Goal: Task Accomplishment & Management: Use online tool/utility

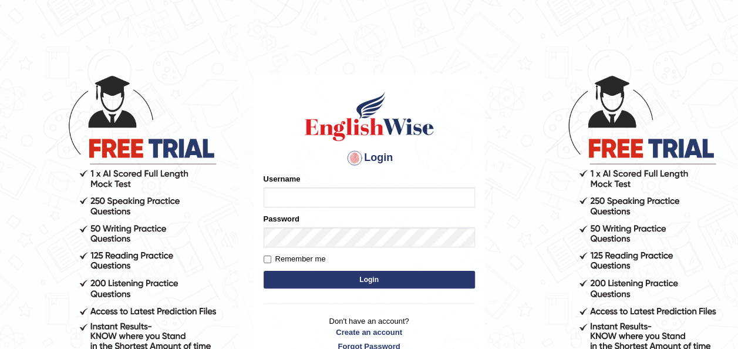
click at [358, 196] on input "Username" at bounding box center [369, 197] width 211 height 20
click at [344, 195] on input "Username" at bounding box center [369, 197] width 211 height 20
type input "ruijinniu"
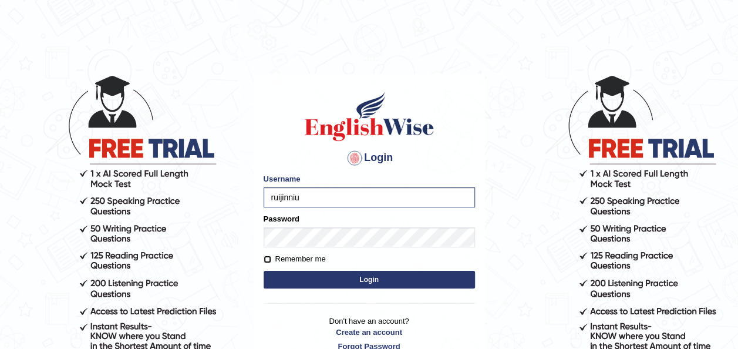
click at [268, 257] on input "Remember me" at bounding box center [268, 259] width 8 height 8
checkbox input "true"
click at [318, 271] on button "Login" at bounding box center [369, 280] width 211 height 18
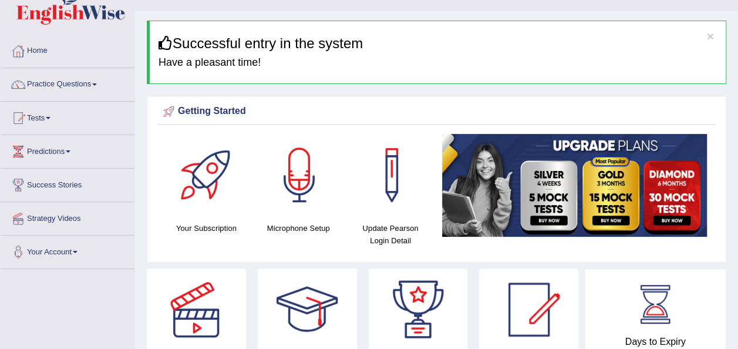
scroll to position [19, 0]
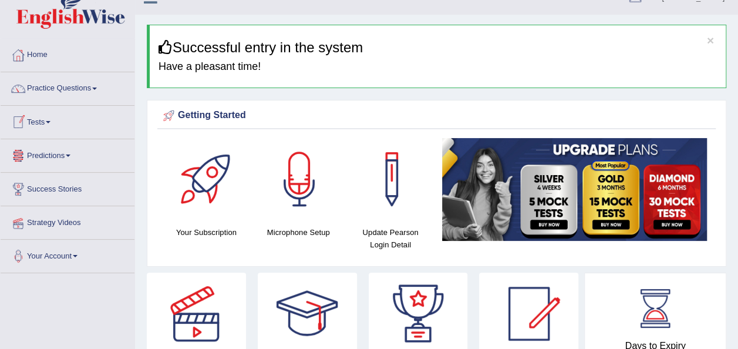
click at [57, 121] on link "Tests" at bounding box center [68, 120] width 134 height 29
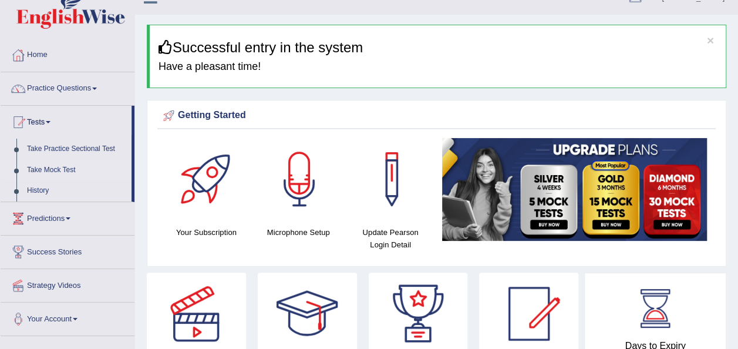
click at [56, 164] on link "Take Mock Test" at bounding box center [77, 170] width 110 height 21
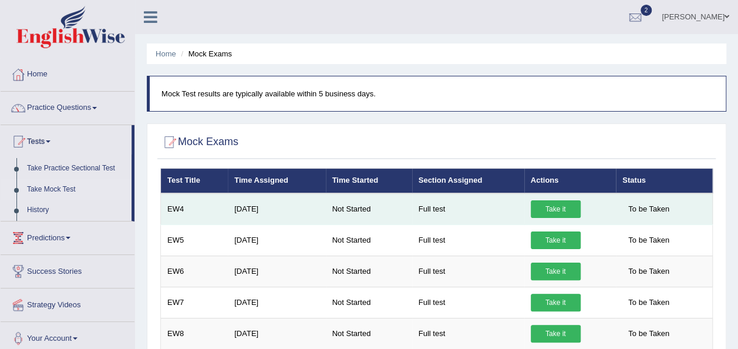
click at [553, 204] on link "Take it" at bounding box center [556, 209] width 50 height 18
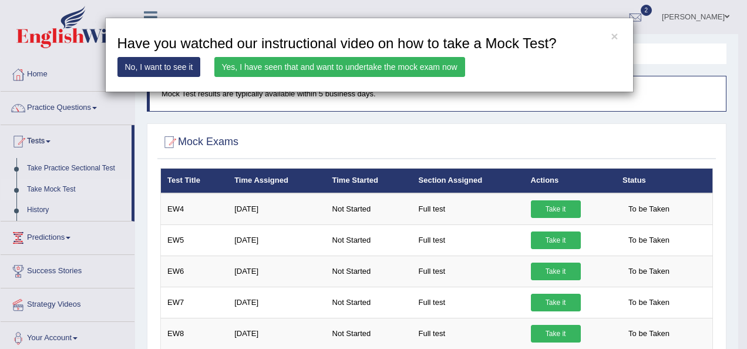
click at [301, 67] on link "Yes, I have seen that and want to undertake the mock exam now" at bounding box center [339, 67] width 251 height 20
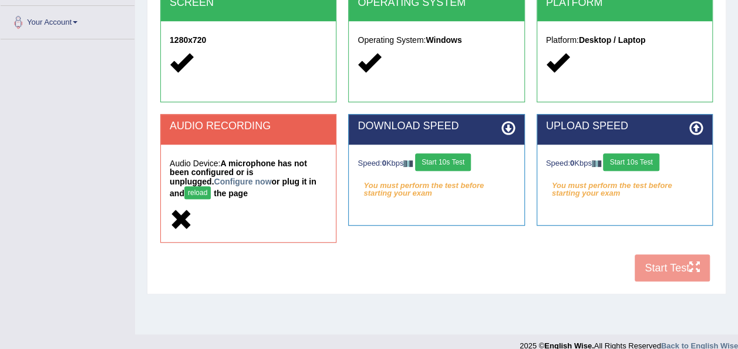
scroll to position [265, 0]
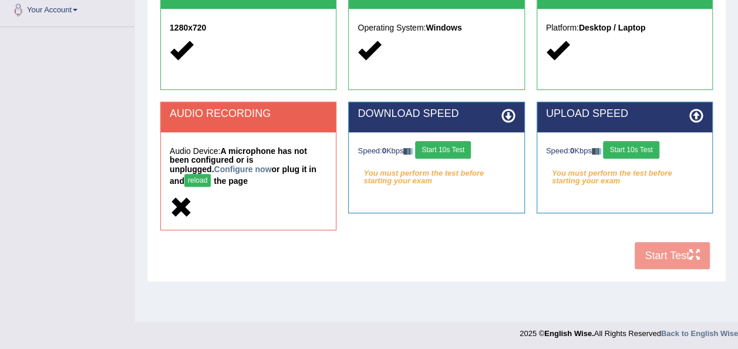
click at [263, 195] on div at bounding box center [248, 207] width 157 height 25
click at [211, 174] on button "reload" at bounding box center [197, 180] width 26 height 13
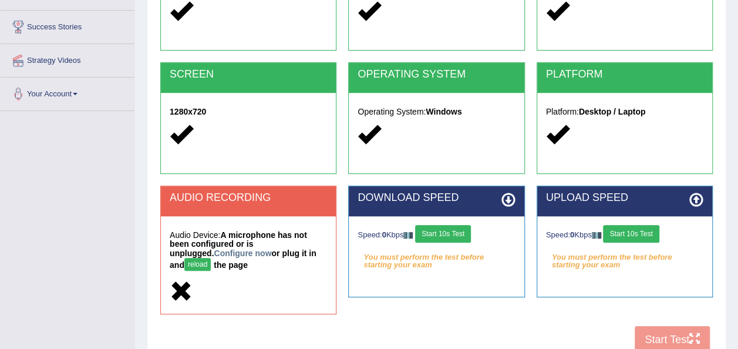
scroll to position [224, 0]
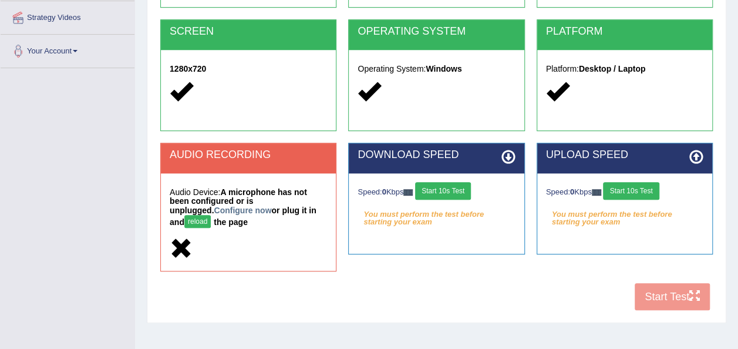
drag, startPoint x: 674, startPoint y: 1, endPoint x: 238, endPoint y: 212, distance: 484.8
click at [211, 215] on button "reload" at bounding box center [197, 221] width 26 height 13
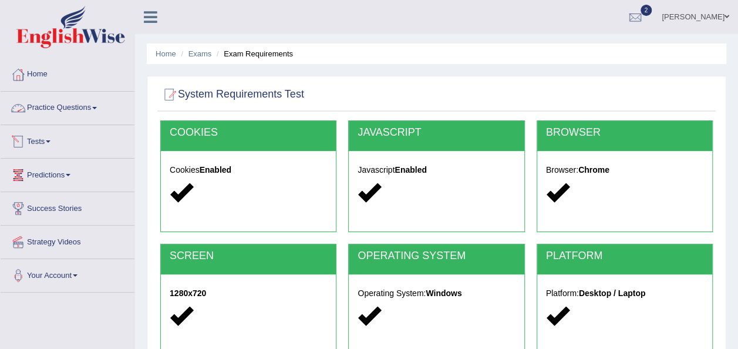
click at [92, 107] on link "Practice Questions" at bounding box center [68, 106] width 134 height 29
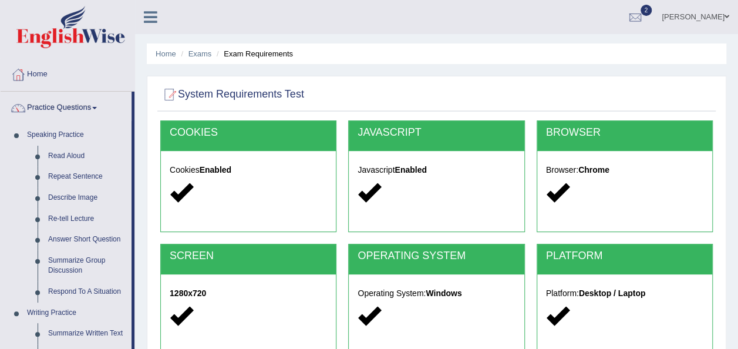
click at [92, 107] on link "Practice Questions" at bounding box center [66, 106] width 131 height 29
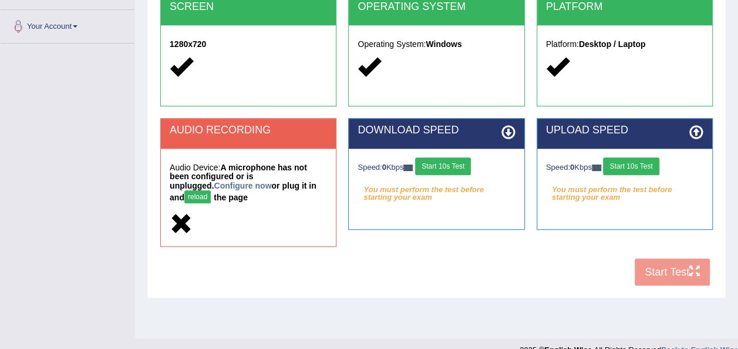
scroll to position [268, 0]
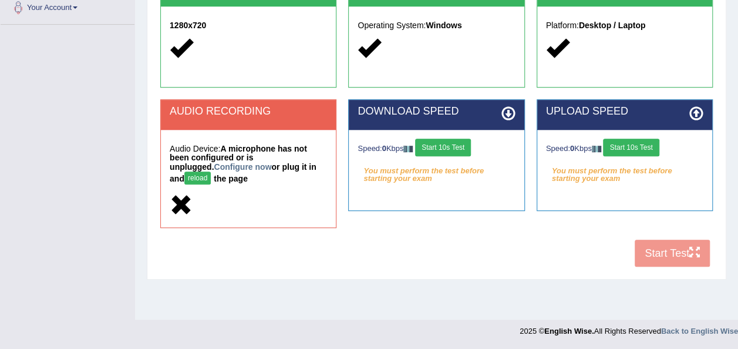
click at [678, 246] on div "COOKIES Cookies Enabled JAVASCRIPT Javascript Enabled BROWSER Browser: Chrome S…" at bounding box center [436, 63] width 558 height 420
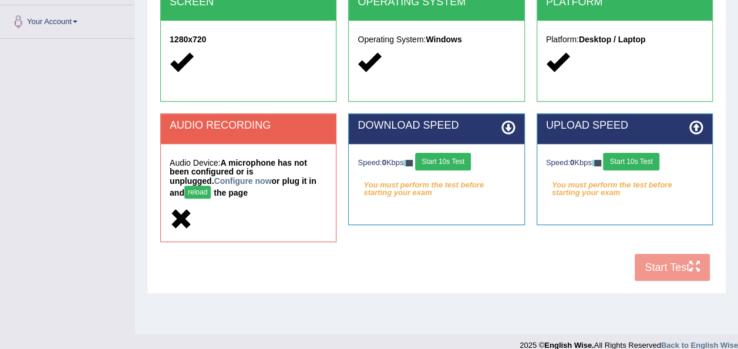
scroll to position [260, 0]
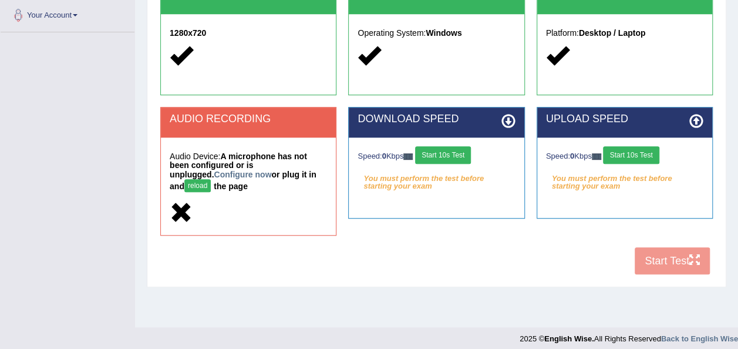
click at [461, 157] on button "Start 10s Test" at bounding box center [443, 155] width 56 height 18
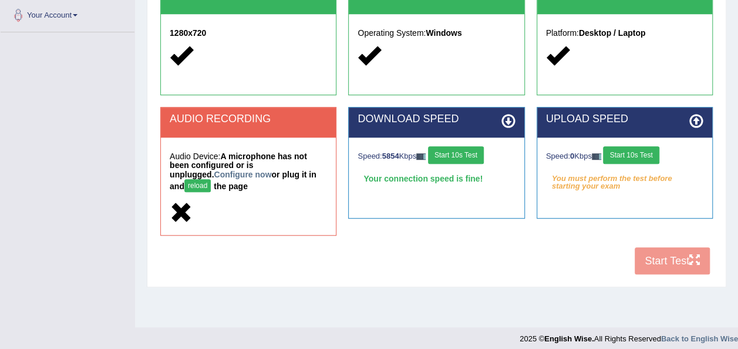
click at [650, 154] on button "Start 10s Test" at bounding box center [631, 155] width 56 height 18
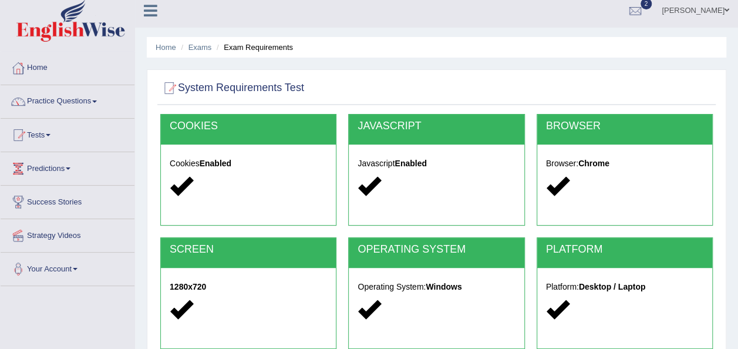
scroll to position [0, 0]
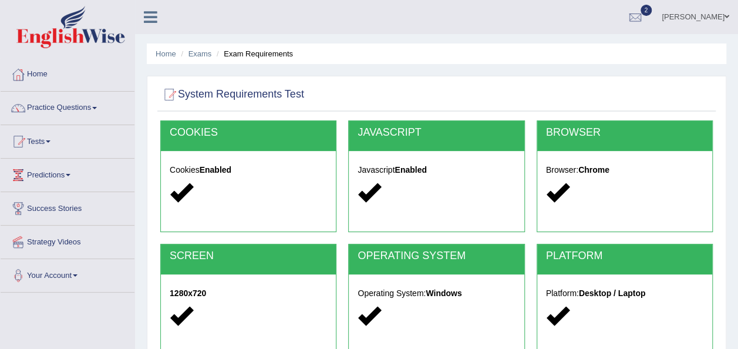
drag, startPoint x: 707, startPoint y: 0, endPoint x: 345, endPoint y: 14, distance: 361.8
click at [345, 14] on ul "Ruijin Niu Toggle navigation Username: ruijinniu Access Type: Online Subscripti…" at bounding box center [527, 16] width 422 height 33
click at [406, 13] on ul "Ruijin Niu Toggle navigation Username: ruijinniu Access Type: Online Subscripti…" at bounding box center [527, 16] width 422 height 33
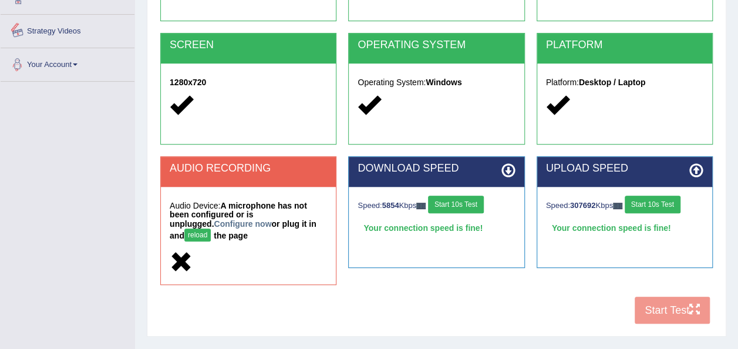
scroll to position [230, 0]
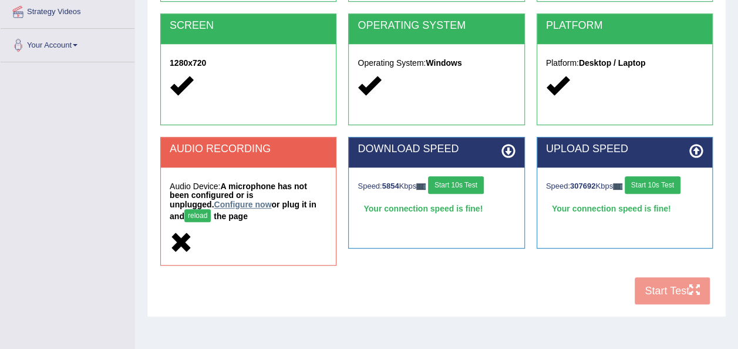
click at [271, 200] on link "Configure now" at bounding box center [243, 204] width 58 height 9
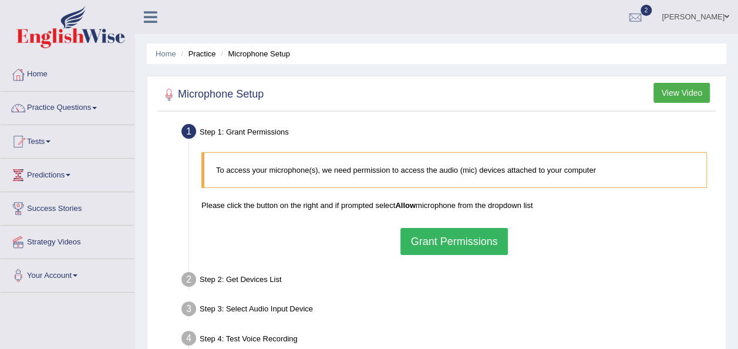
click at [444, 230] on button "Grant Permissions" at bounding box center [453, 241] width 107 height 27
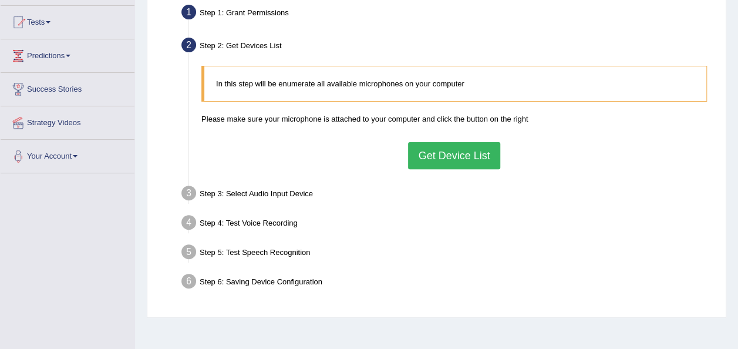
scroll to position [143, 0]
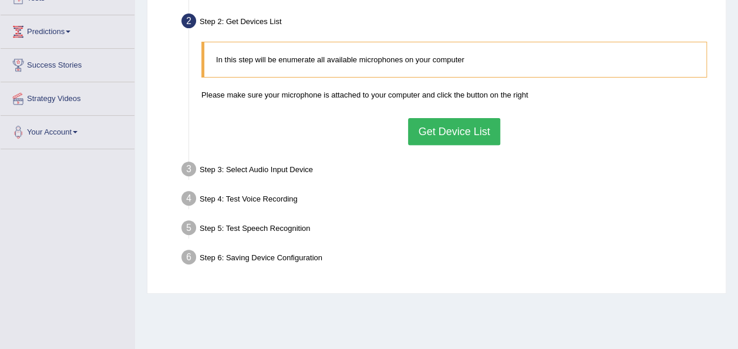
click at [475, 141] on button "Get Device List" at bounding box center [454, 131] width 92 height 27
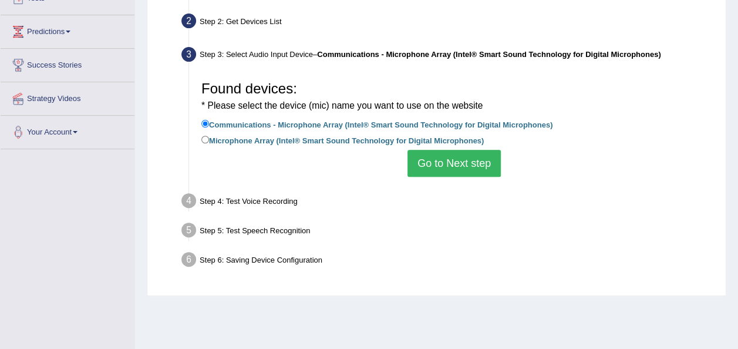
click at [430, 161] on button "Go to Next step" at bounding box center [453, 163] width 93 height 27
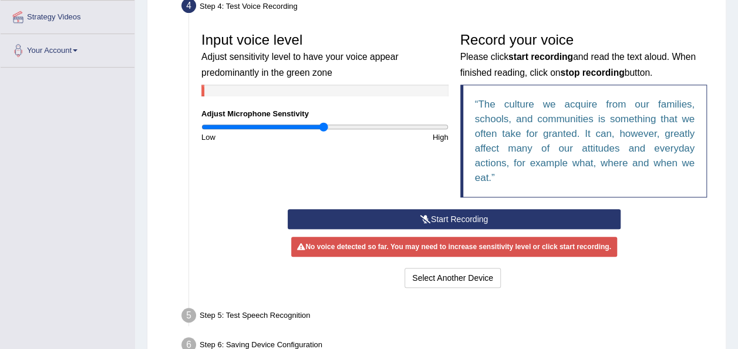
scroll to position [225, 0]
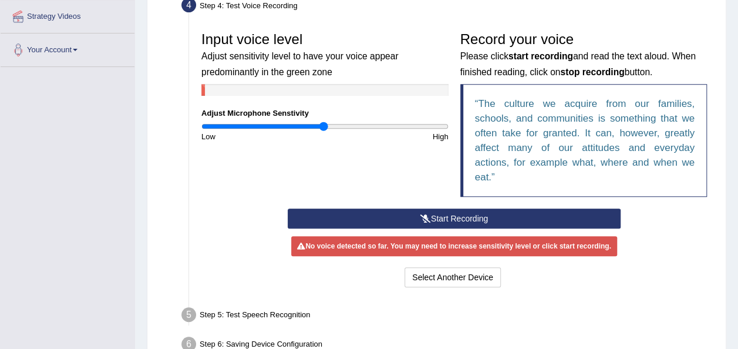
click at [414, 217] on button "Start Recording" at bounding box center [454, 218] width 333 height 20
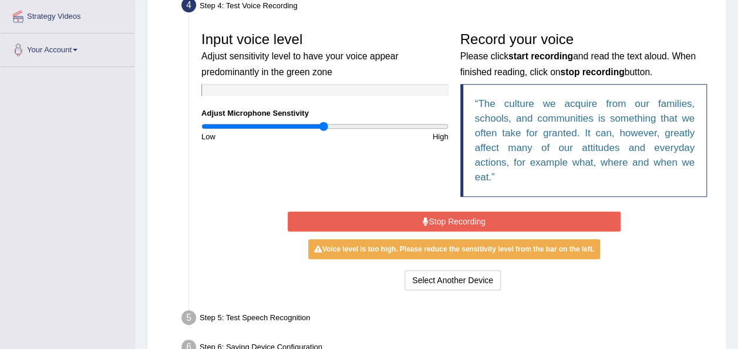
click at [414, 217] on button "Stop Recording" at bounding box center [454, 221] width 333 height 20
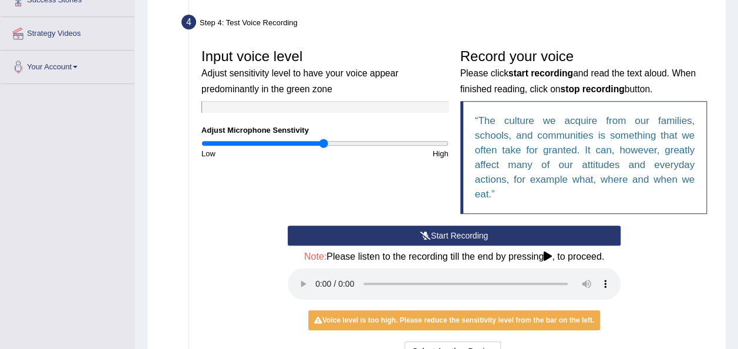
scroll to position [208, 0]
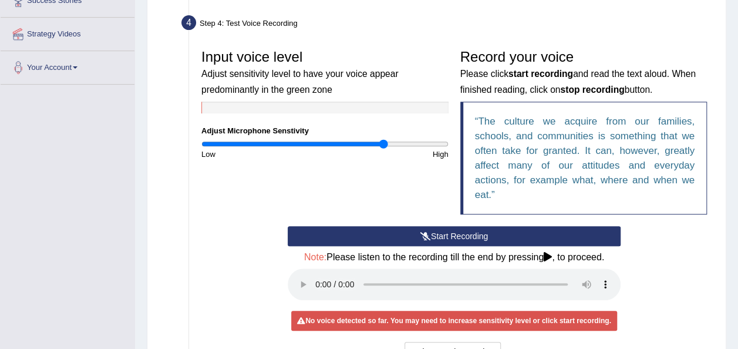
drag, startPoint x: 322, startPoint y: 143, endPoint x: 383, endPoint y: 146, distance: 61.1
click at [383, 146] on input "range" at bounding box center [324, 143] width 247 height 9
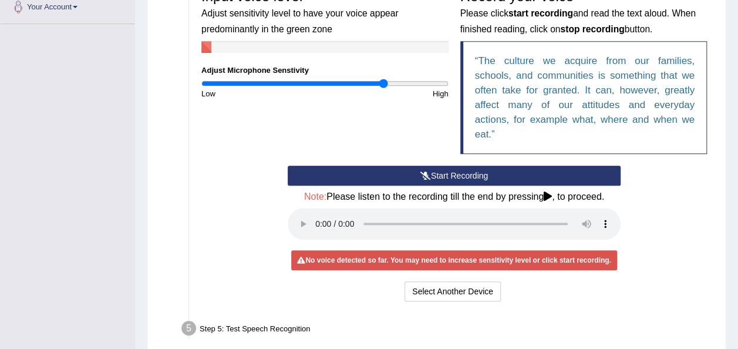
scroll to position [262, 0]
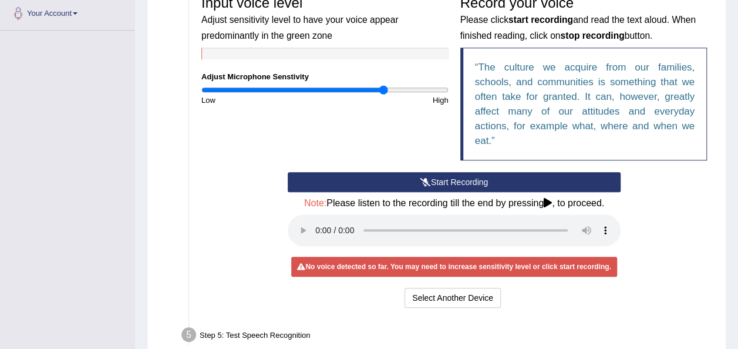
click at [548, 194] on div "Start Recording Stop Recording Note: Please listen to the recording till the en…" at bounding box center [454, 241] width 345 height 139
click at [549, 202] on icon at bounding box center [547, 202] width 8 height 9
click at [234, 141] on div "Input voice level Adjust sensitivity level to have your voice appear predominan…" at bounding box center [453, 80] width 517 height 183
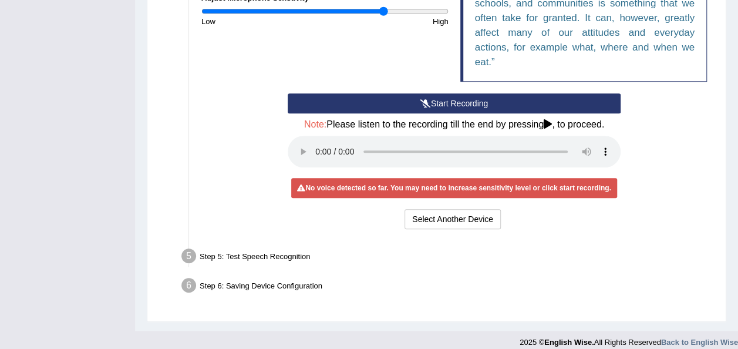
scroll to position [341, 0]
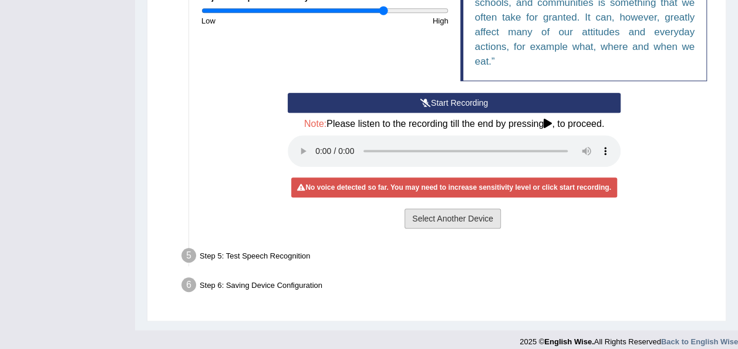
click at [434, 218] on button "Select Another Device" at bounding box center [452, 218] width 96 height 20
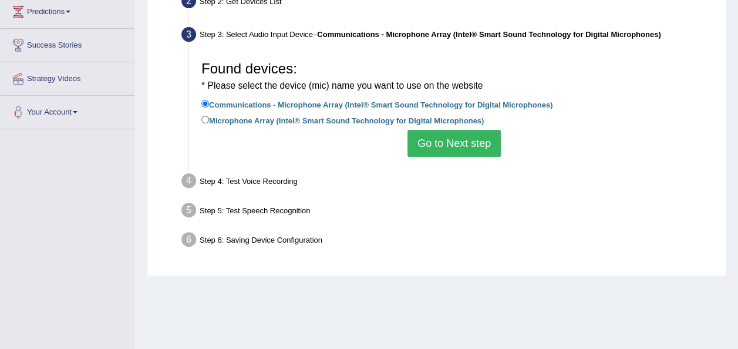
scroll to position [163, 0]
click at [464, 139] on button "Go to Next step" at bounding box center [453, 143] width 93 height 27
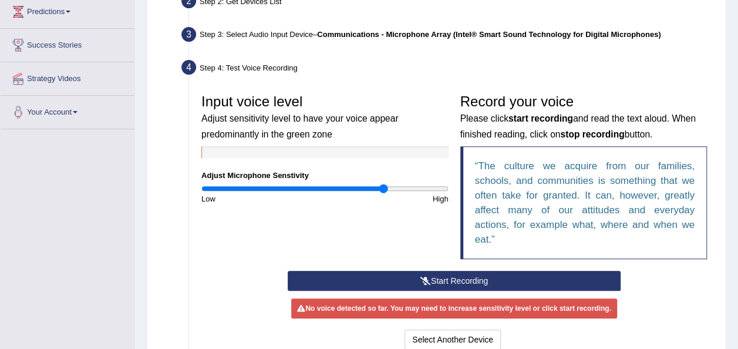
click at [464, 139] on small "Please click start recording and read the text aloud. When finished reading, cl…" at bounding box center [577, 125] width 235 height 25
click at [426, 281] on icon at bounding box center [425, 280] width 11 height 8
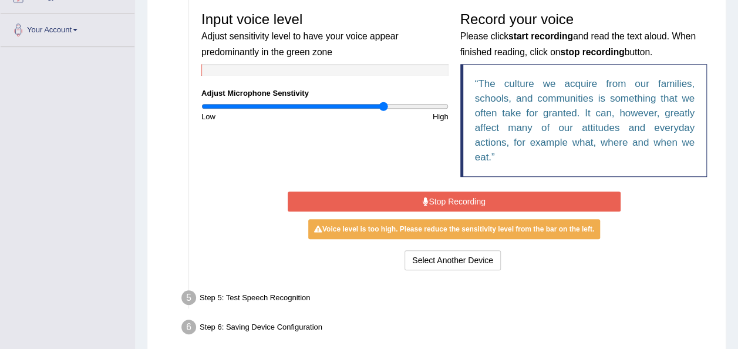
scroll to position [249, 0]
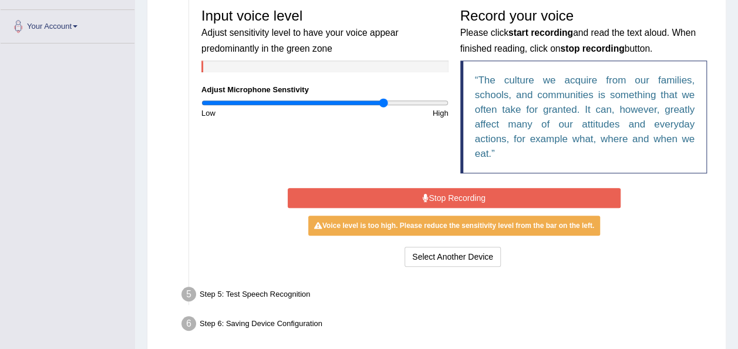
click at [435, 202] on button "Stop Recording" at bounding box center [454, 198] width 333 height 20
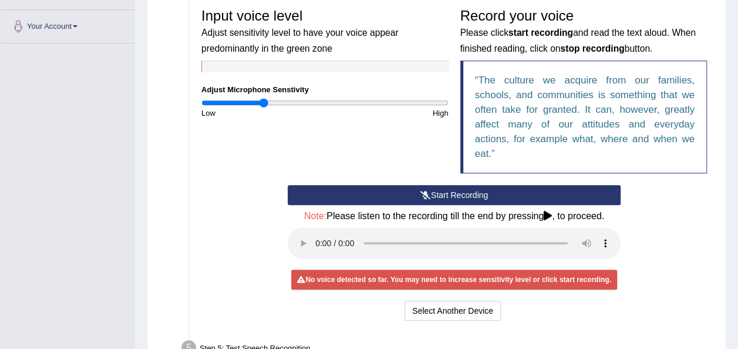
drag, startPoint x: 384, startPoint y: 103, endPoint x: 264, endPoint y: 108, distance: 120.4
type input "0.5"
click at [264, 107] on input "range" at bounding box center [324, 102] width 247 height 9
click at [441, 194] on button "Start Recording" at bounding box center [454, 195] width 333 height 20
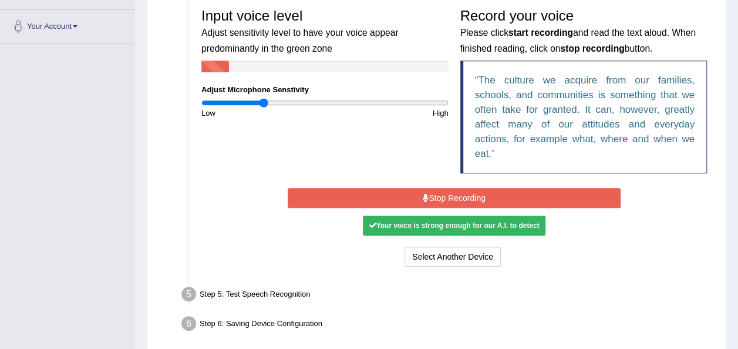
click at [441, 194] on button "Stop Recording" at bounding box center [454, 198] width 333 height 20
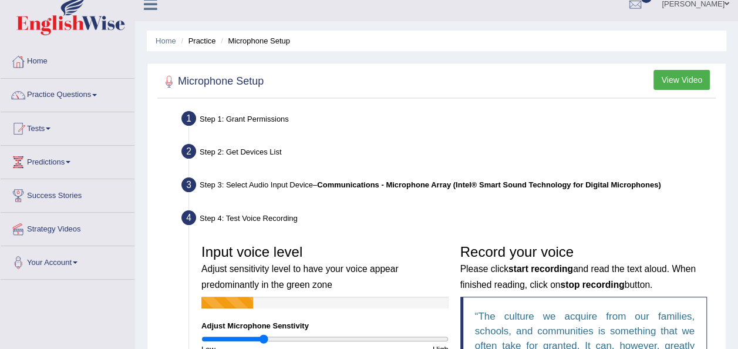
scroll to position [13, 0]
click at [696, 77] on button "View Video" at bounding box center [681, 80] width 56 height 20
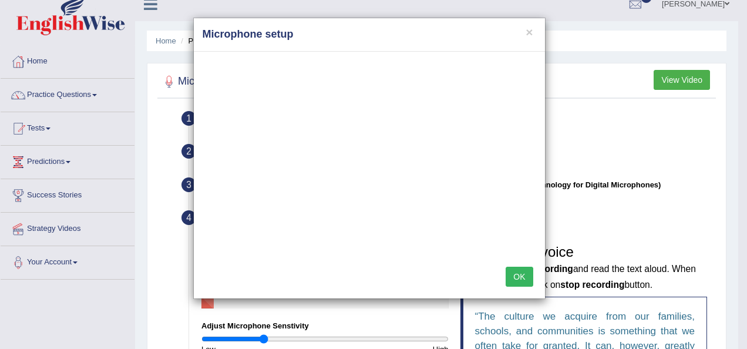
click at [527, 268] on button "OK" at bounding box center [518, 276] width 27 height 20
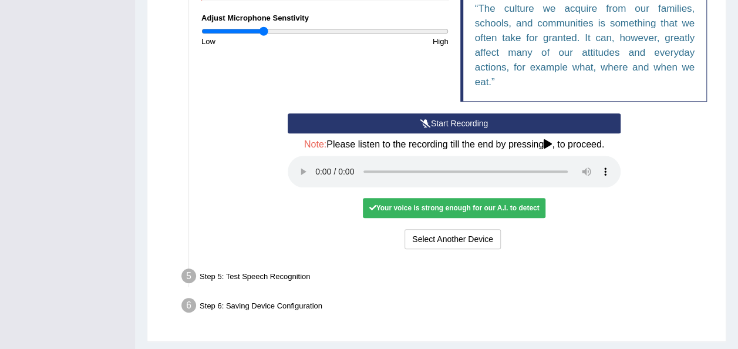
scroll to position [320, 0]
click at [497, 209] on div "Your voice is strong enough for our A.I. to detect" at bounding box center [454, 208] width 182 height 20
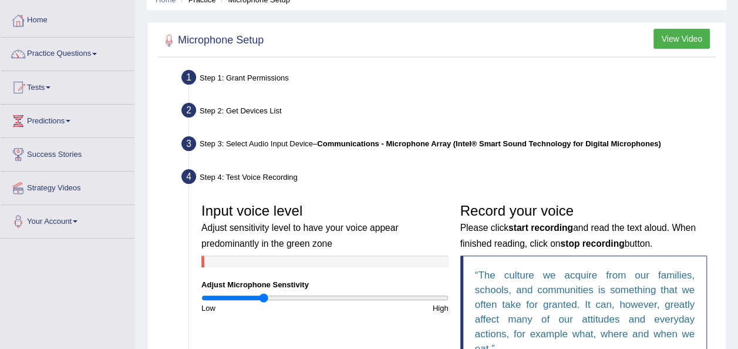
scroll to position [0, 0]
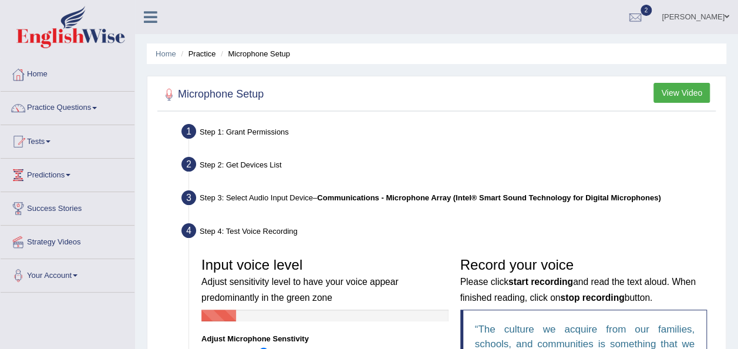
click at [43, 142] on link "Tests" at bounding box center [68, 139] width 134 height 29
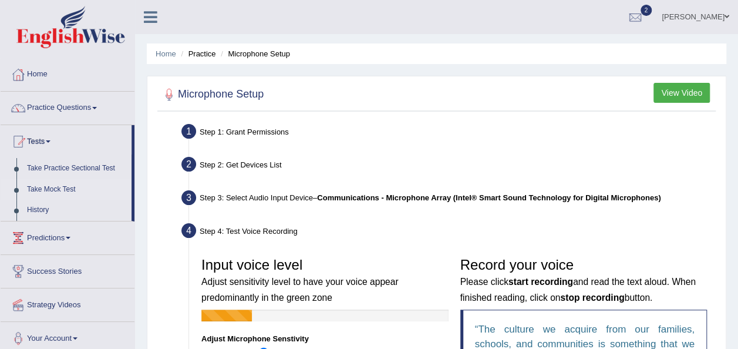
click at [53, 187] on link "Take Mock Test" at bounding box center [77, 189] width 110 height 21
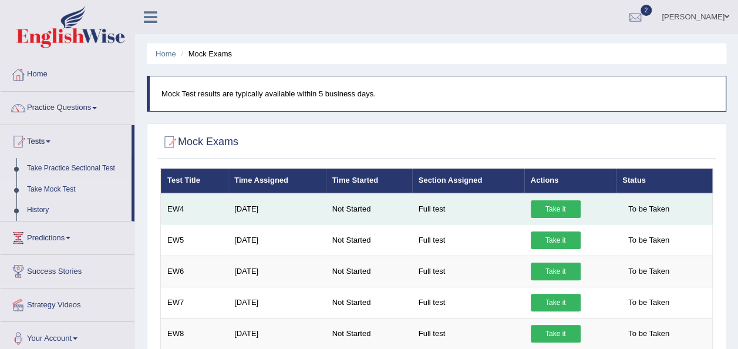
click at [569, 210] on link "Take it" at bounding box center [556, 209] width 50 height 18
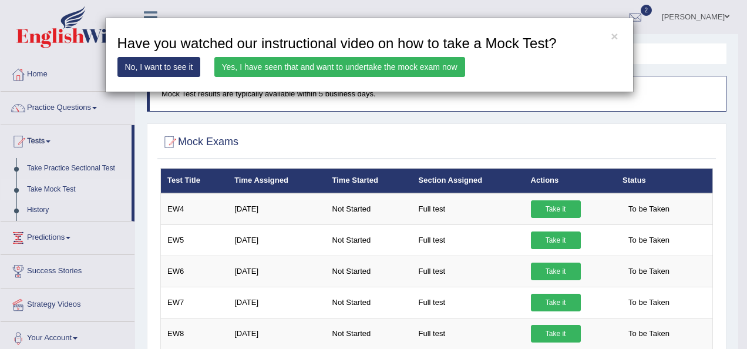
click at [375, 64] on link "Yes, I have seen that and want to undertake the mock exam now" at bounding box center [339, 67] width 251 height 20
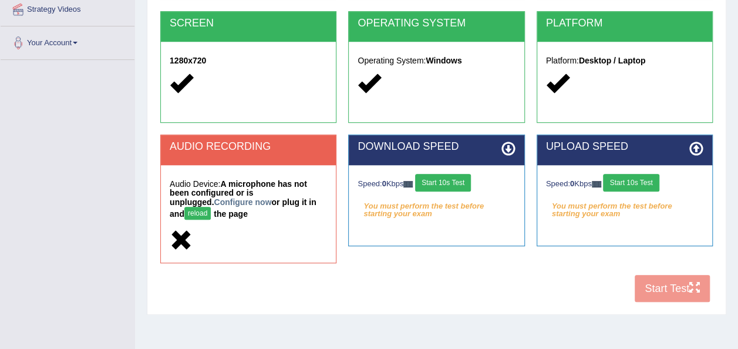
scroll to position [234, 0]
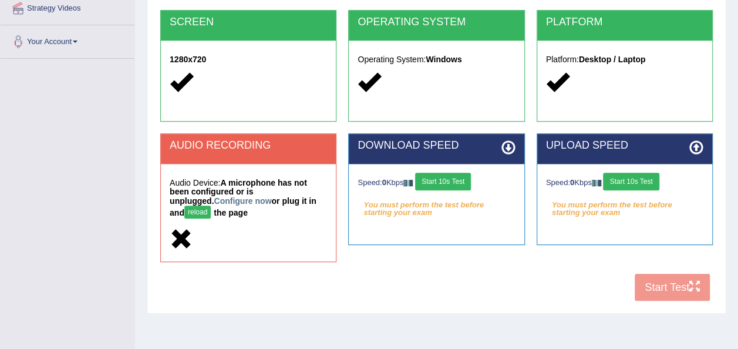
click at [211, 205] on button "reload" at bounding box center [197, 211] width 26 height 13
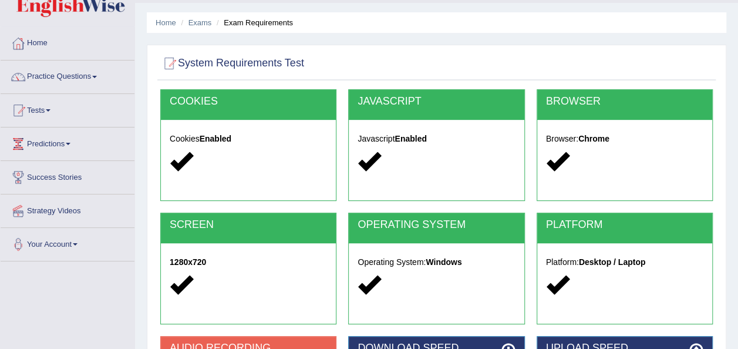
scroll to position [31, 0]
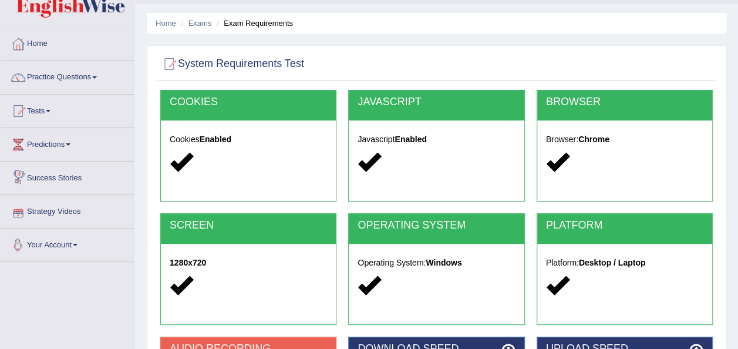
click at [51, 249] on link "Your Account" at bounding box center [68, 242] width 134 height 29
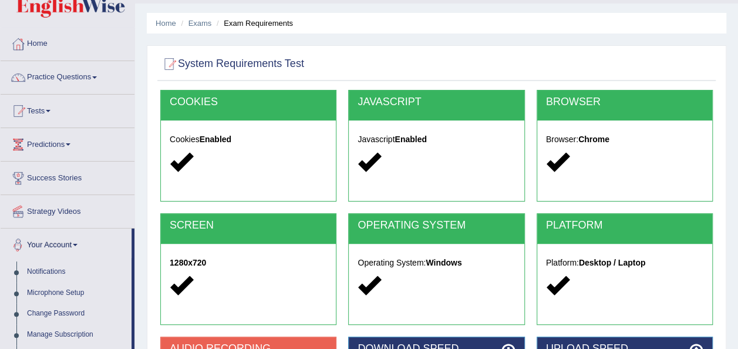
click at [51, 249] on link "Your Account" at bounding box center [66, 242] width 131 height 29
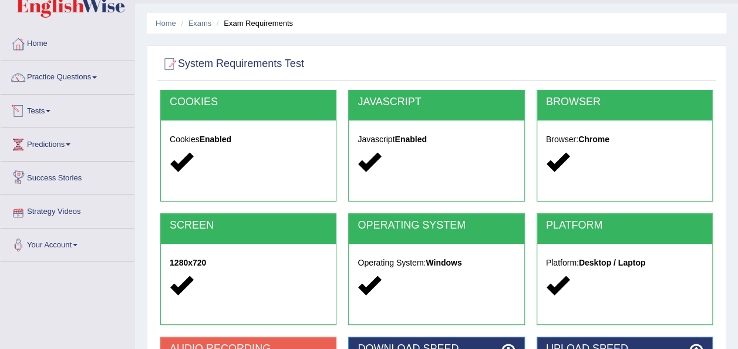
click at [49, 114] on link "Tests" at bounding box center [68, 108] width 134 height 29
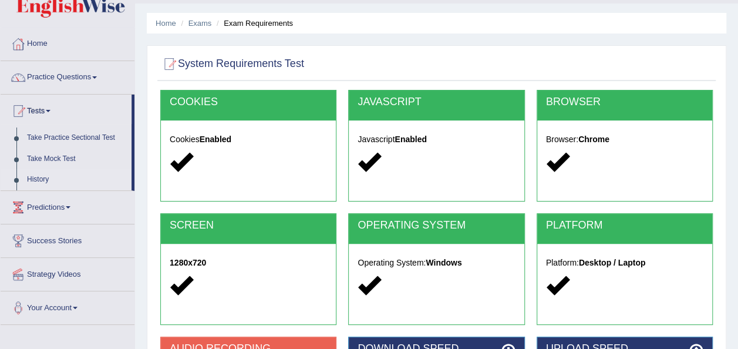
click at [35, 180] on link "History" at bounding box center [77, 179] width 110 height 21
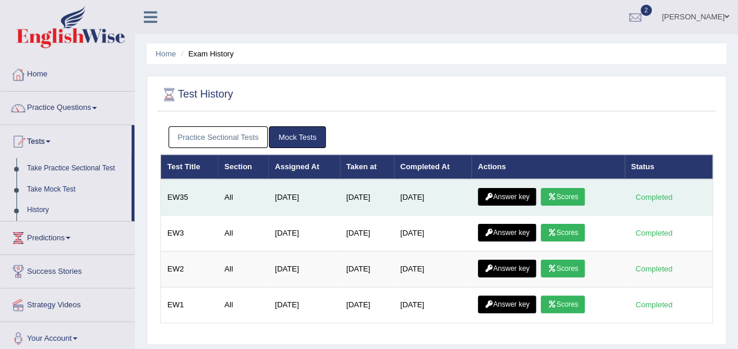
click at [579, 195] on link "Scores" at bounding box center [562, 197] width 43 height 18
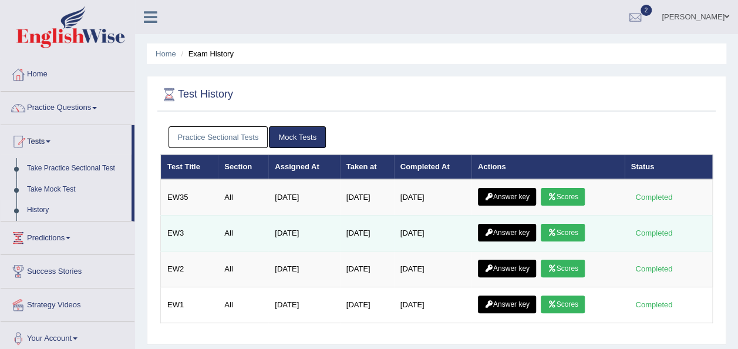
click at [566, 229] on link "Scores" at bounding box center [562, 233] width 43 height 18
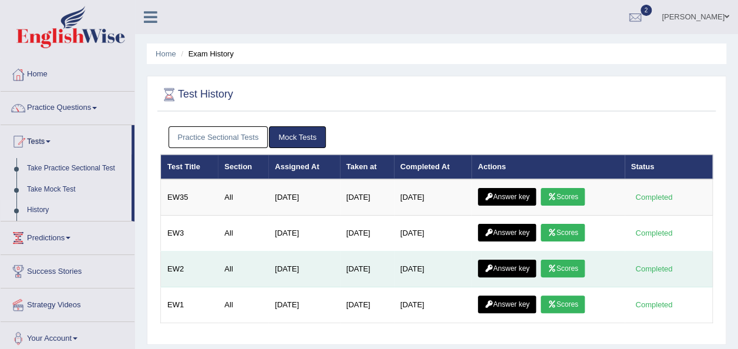
click at [579, 261] on link "Scores" at bounding box center [562, 268] width 43 height 18
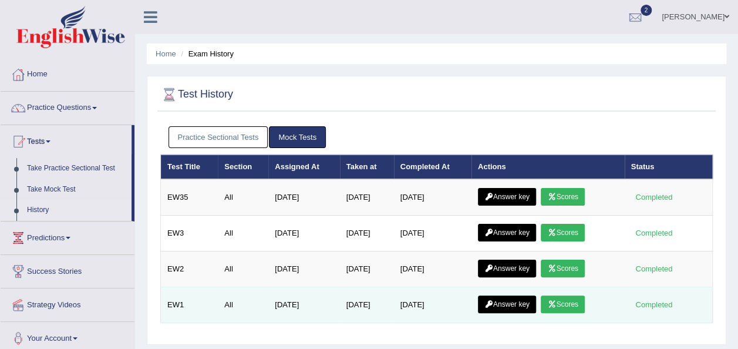
click at [570, 302] on link "Scores" at bounding box center [562, 304] width 43 height 18
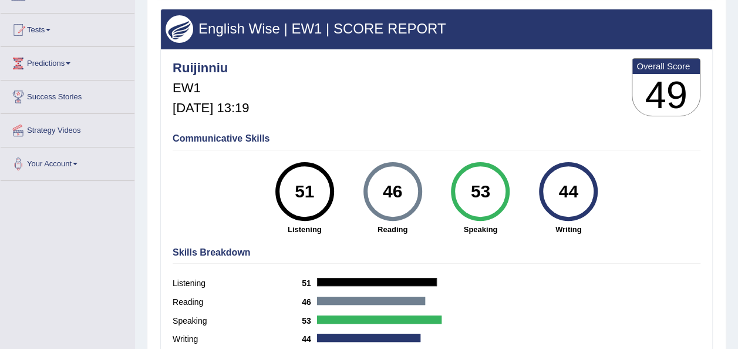
scroll to position [111, 0]
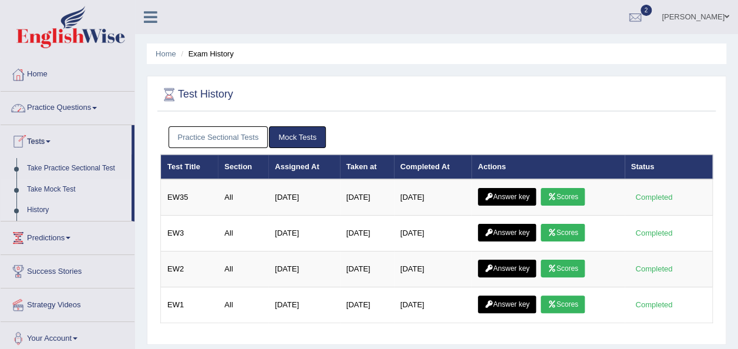
click at [59, 187] on link "Take Mock Test" at bounding box center [77, 189] width 110 height 21
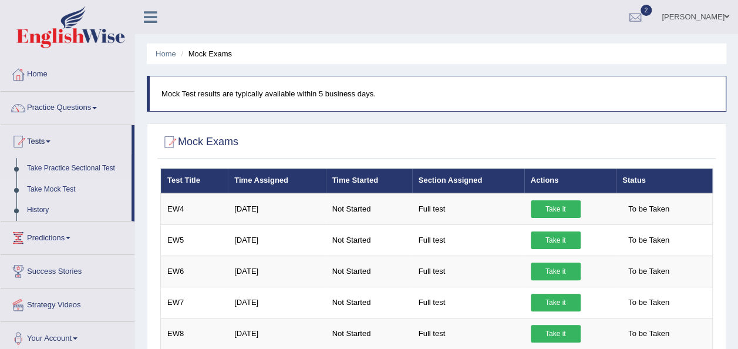
click at [63, 187] on link "Take Mock Test" at bounding box center [77, 189] width 110 height 21
click at [42, 214] on link "History" at bounding box center [77, 210] width 110 height 21
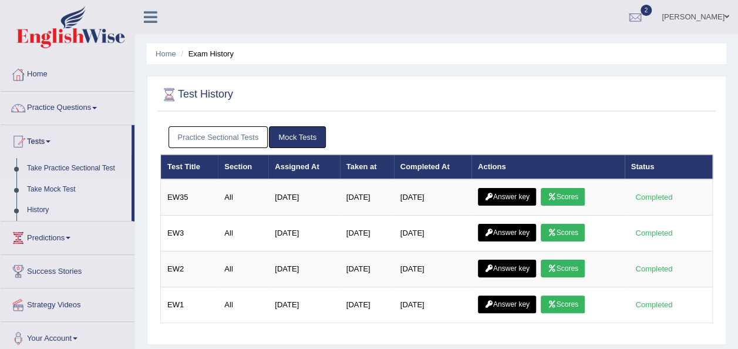
click at [60, 187] on link "Take Mock Test" at bounding box center [77, 189] width 110 height 21
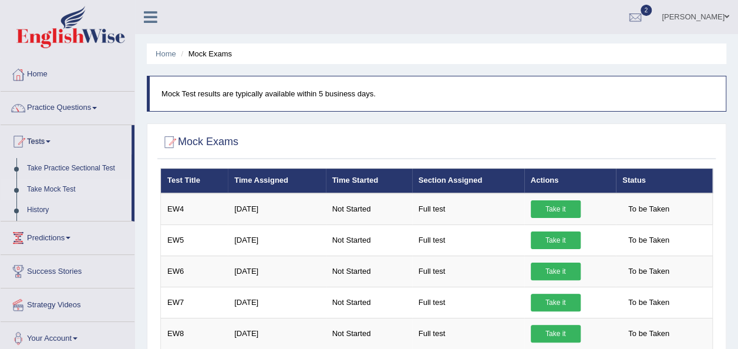
click at [439, 53] on ul "Home Mock Exams" at bounding box center [436, 53] width 579 height 21
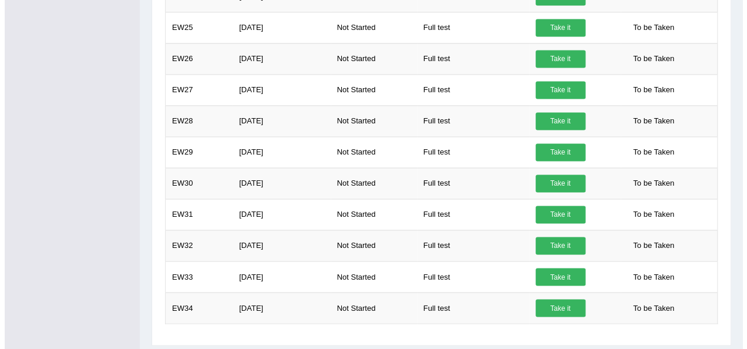
scroll to position [862, 0]
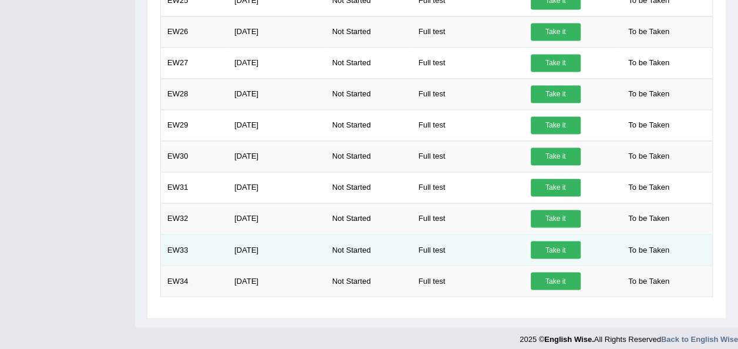
click at [556, 241] on link "Take it" at bounding box center [556, 250] width 50 height 18
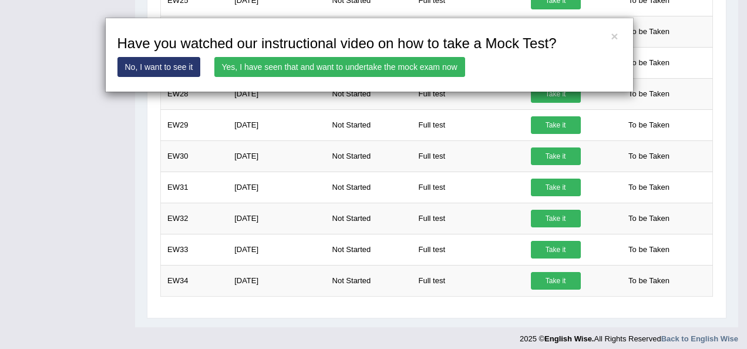
click at [609, 33] on div "× Have you watched our instructional video on how to take a Mock Test? No, I wa…" at bounding box center [369, 55] width 528 height 75
click at [612, 33] on button "×" at bounding box center [613, 36] width 7 height 12
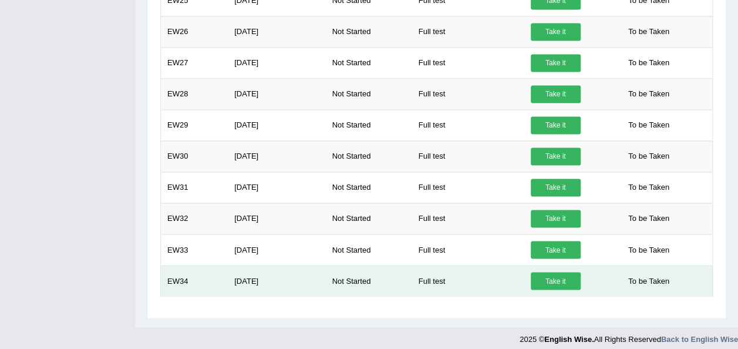
click at [546, 273] on link "Take it" at bounding box center [556, 281] width 50 height 18
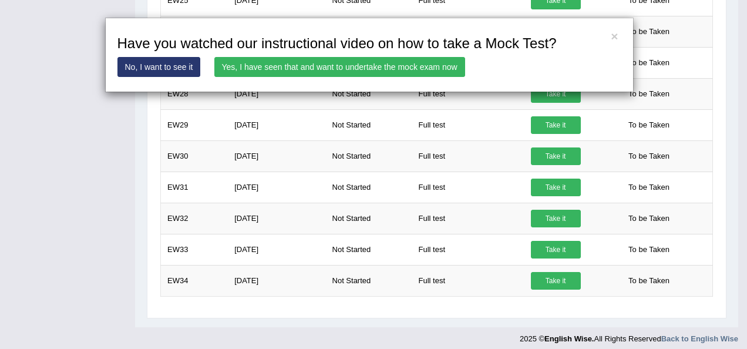
click at [348, 60] on link "Yes, I have seen that and want to undertake the mock exam now" at bounding box center [339, 67] width 251 height 20
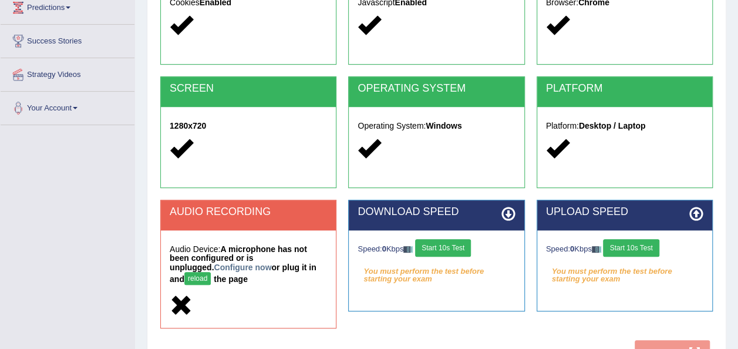
scroll to position [175, 0]
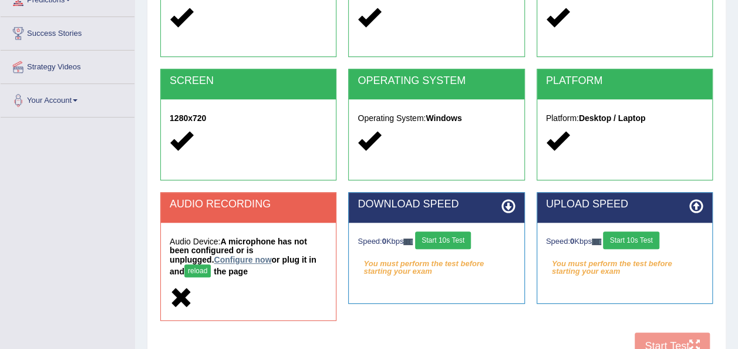
click at [271, 255] on link "Configure now" at bounding box center [243, 259] width 58 height 9
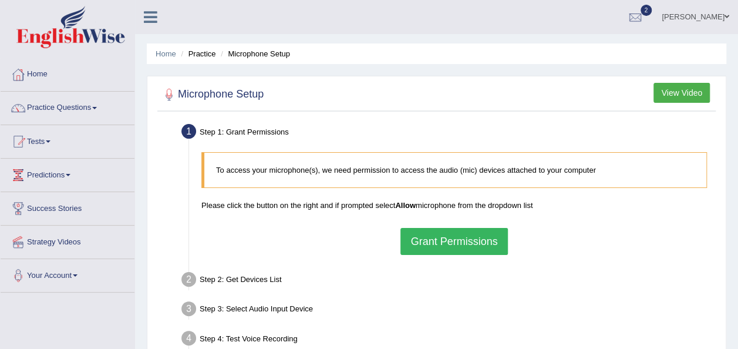
click at [424, 241] on button "Grant Permissions" at bounding box center [453, 241] width 107 height 27
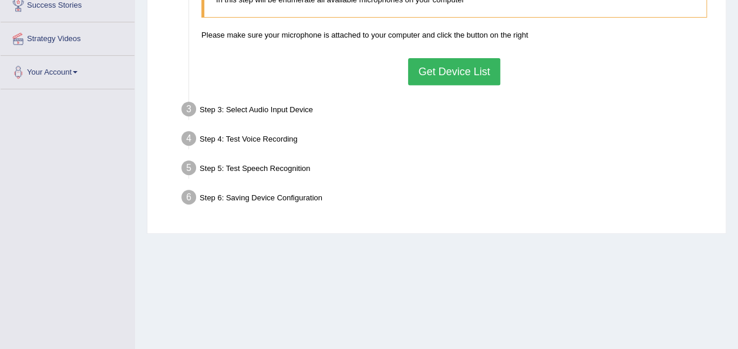
scroll to position [76, 0]
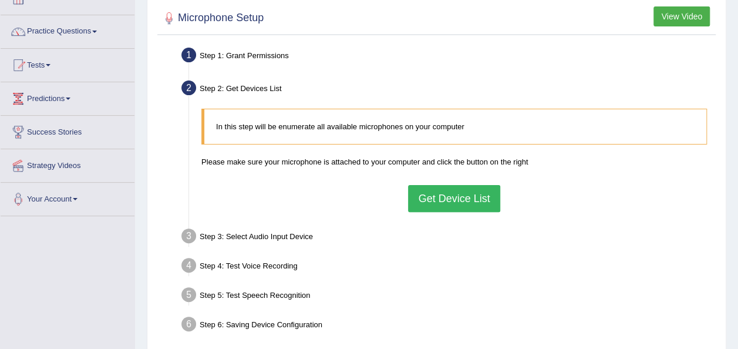
click at [478, 201] on button "Get Device List" at bounding box center [454, 198] width 92 height 27
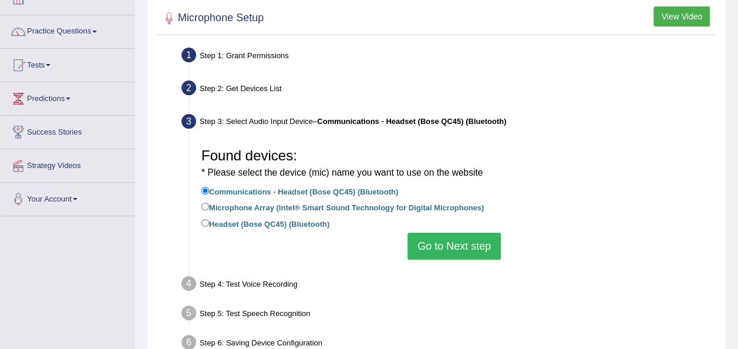
click at [458, 246] on button "Go to Next step" at bounding box center [453, 245] width 93 height 27
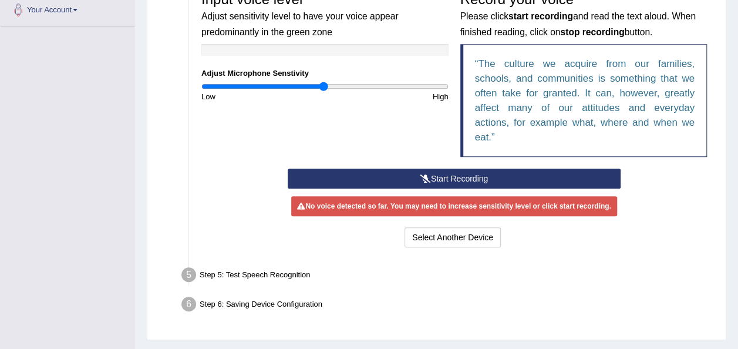
scroll to position [265, 0]
click at [450, 171] on button "Start Recording" at bounding box center [454, 178] width 333 height 20
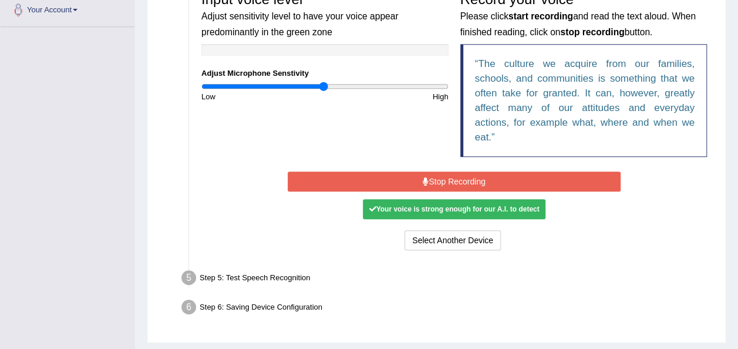
click at [486, 188] on button "Stop Recording" at bounding box center [454, 181] width 333 height 20
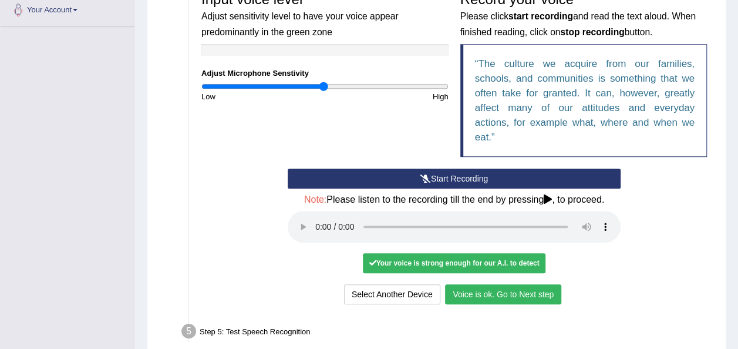
scroll to position [350, 0]
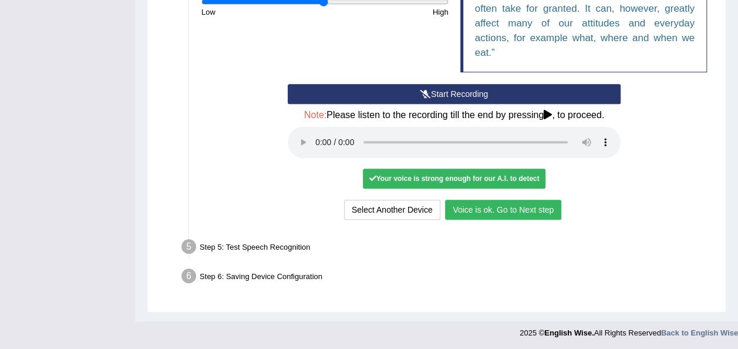
click at [511, 210] on button "Voice is ok. Go to Next step" at bounding box center [503, 210] width 116 height 20
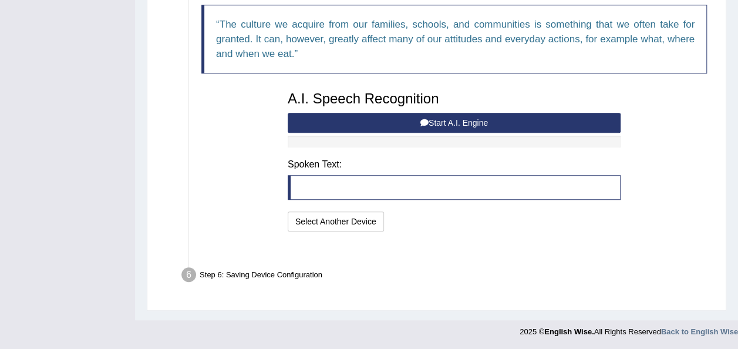
scroll to position [289, 0]
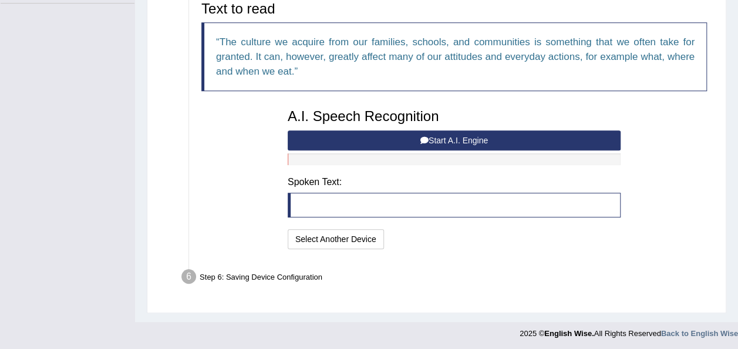
click at [378, 202] on blockquote at bounding box center [454, 204] width 333 height 25
click at [465, 139] on button "Start A.I. Engine" at bounding box center [454, 140] width 333 height 20
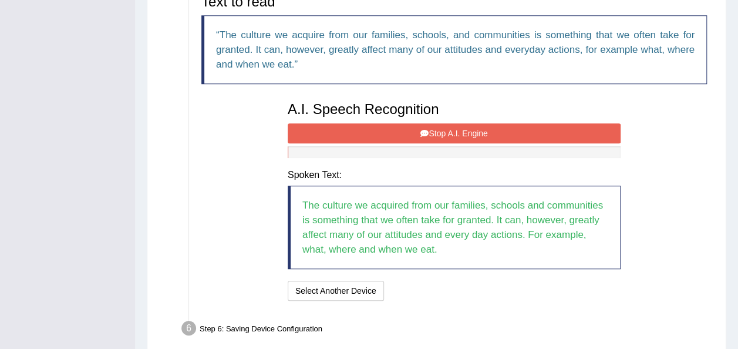
scroll to position [293, 0]
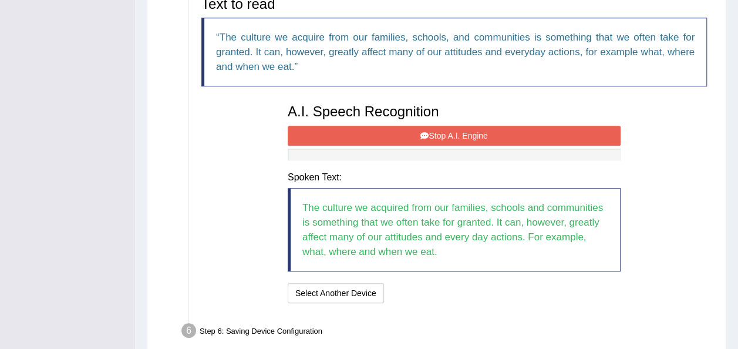
click at [482, 140] on button "Stop A.I. Engine" at bounding box center [454, 136] width 333 height 20
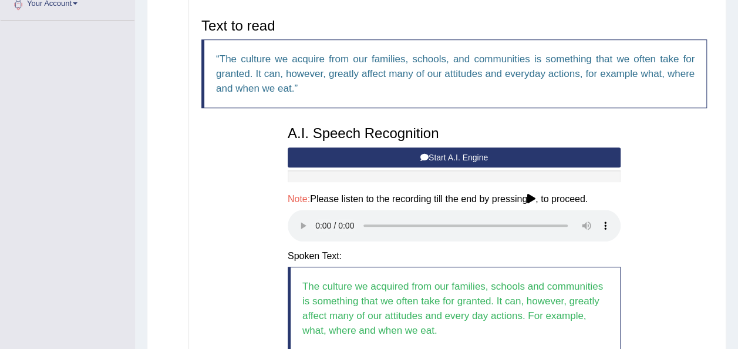
scroll to position [404, 0]
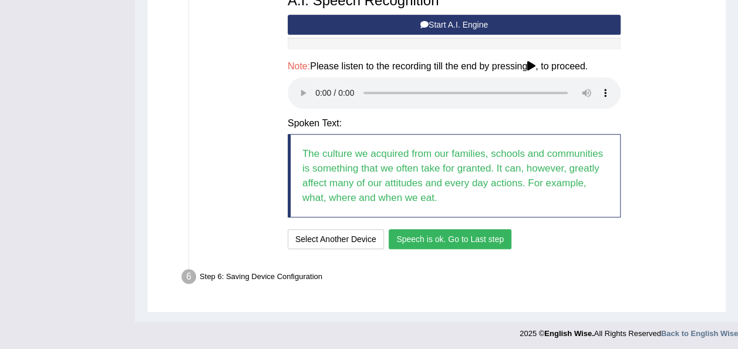
click at [479, 231] on button "Speech is ok. Go to Last step" at bounding box center [450, 239] width 123 height 20
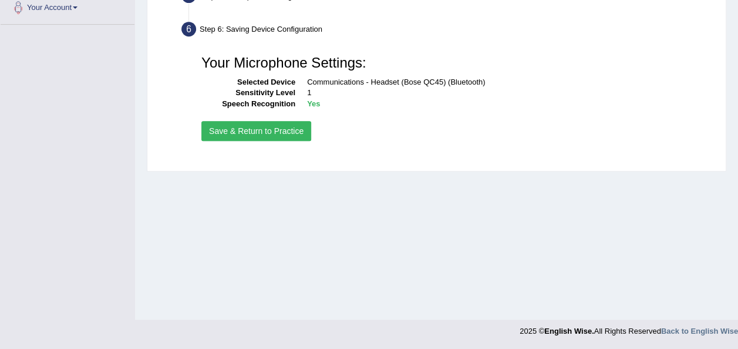
click at [260, 120] on div "Your Microphone Settings: Selected Device Communications - Headset (Bose QC45) …" at bounding box center [453, 96] width 517 height 106
click at [271, 136] on button "Save & Return to Practice" at bounding box center [256, 131] width 110 height 20
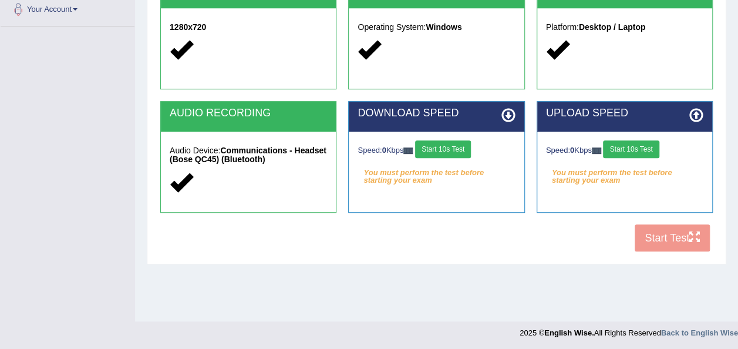
scroll to position [231, 0]
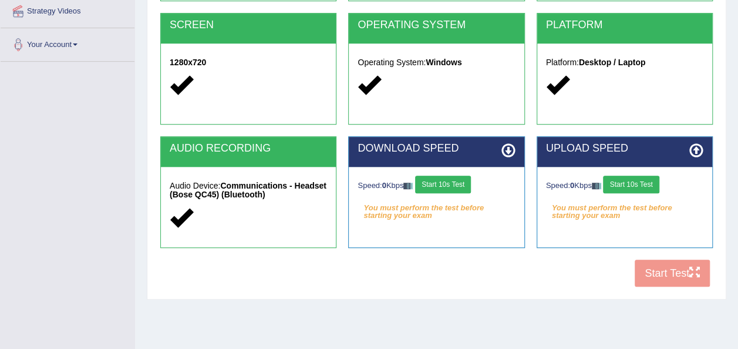
click at [459, 183] on button "Start 10s Test" at bounding box center [443, 184] width 56 height 18
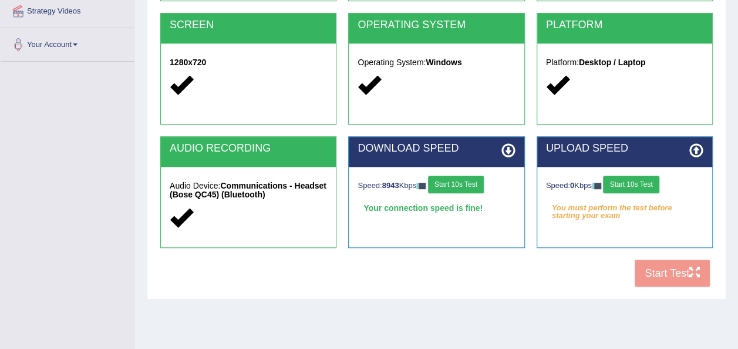
click at [641, 183] on button "Start 10s Test" at bounding box center [631, 184] width 56 height 18
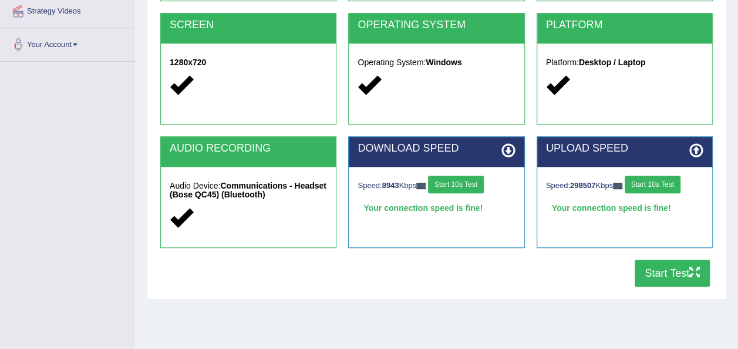
click at [663, 281] on button "Start Test" at bounding box center [671, 272] width 75 height 27
